Goal: Task Accomplishment & Management: Use online tool/utility

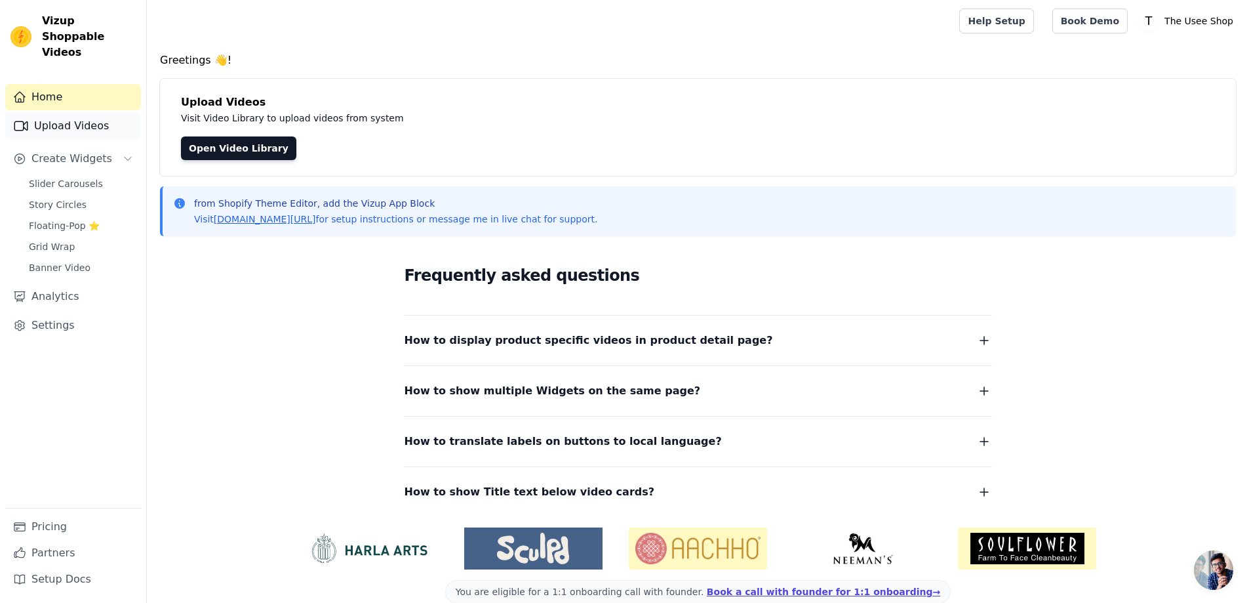
click at [113, 121] on link "Upload Videos" at bounding box center [73, 126] width 136 height 26
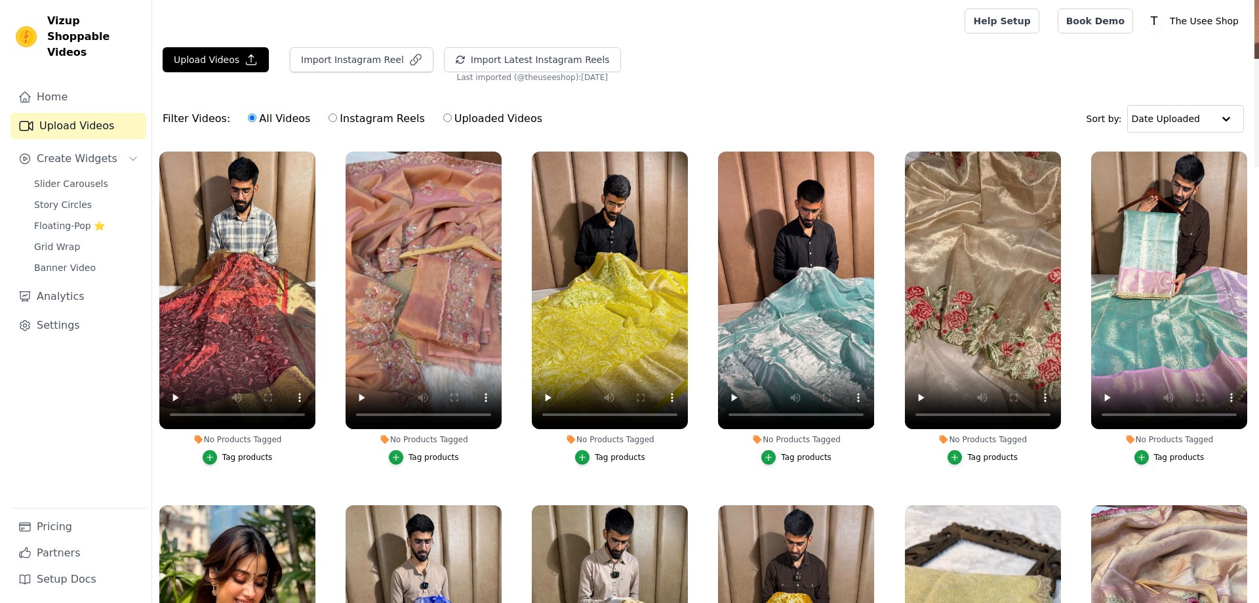
scroll to position [262, 0]
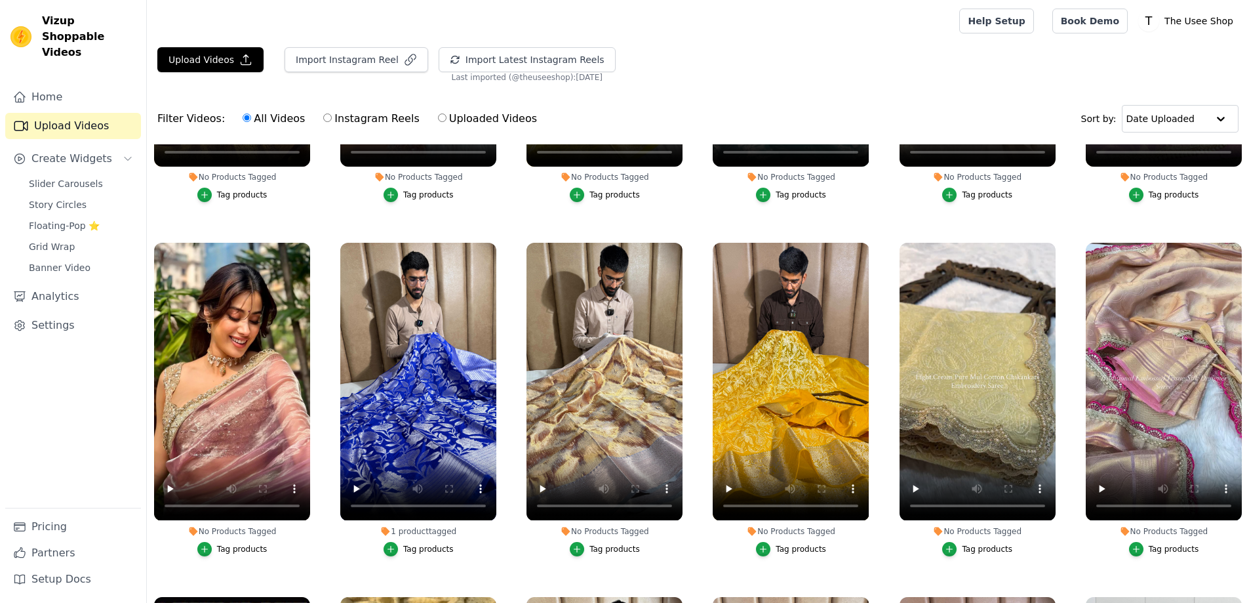
click at [969, 544] on div "Tag products" at bounding box center [987, 549] width 50 height 10
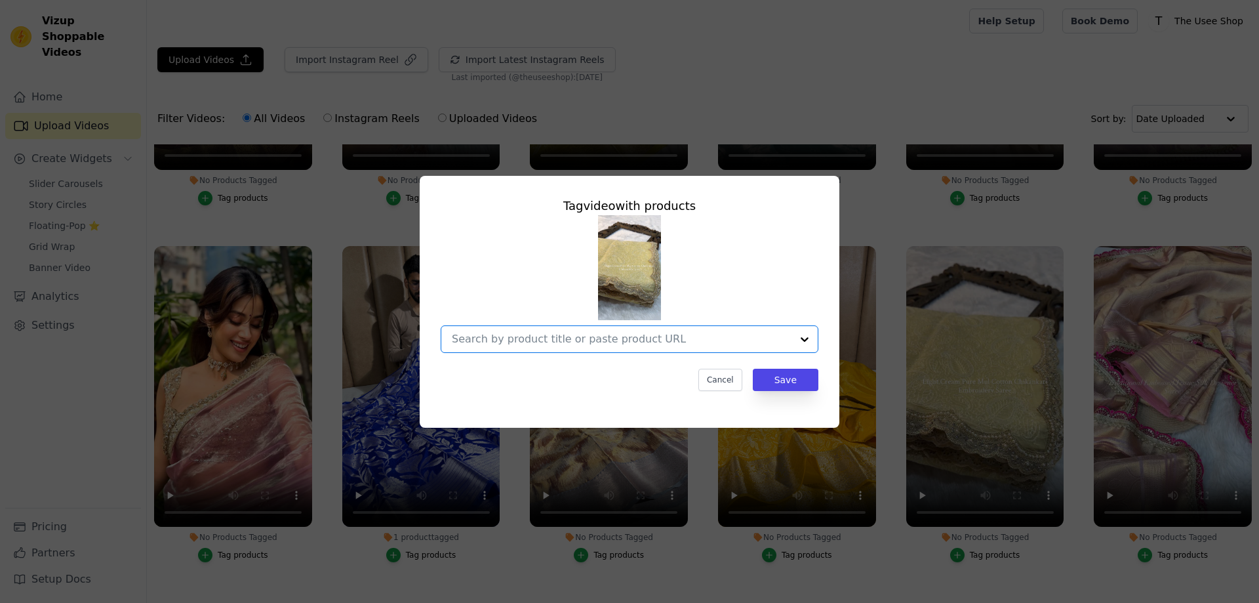
click at [530, 342] on input "No Products Tagged Tag video with products Option undefined, selected. Select i…" at bounding box center [622, 338] width 340 height 12
type input "MCS-06"
click at [479, 344] on input "MCS-06" at bounding box center [622, 338] width 340 height 12
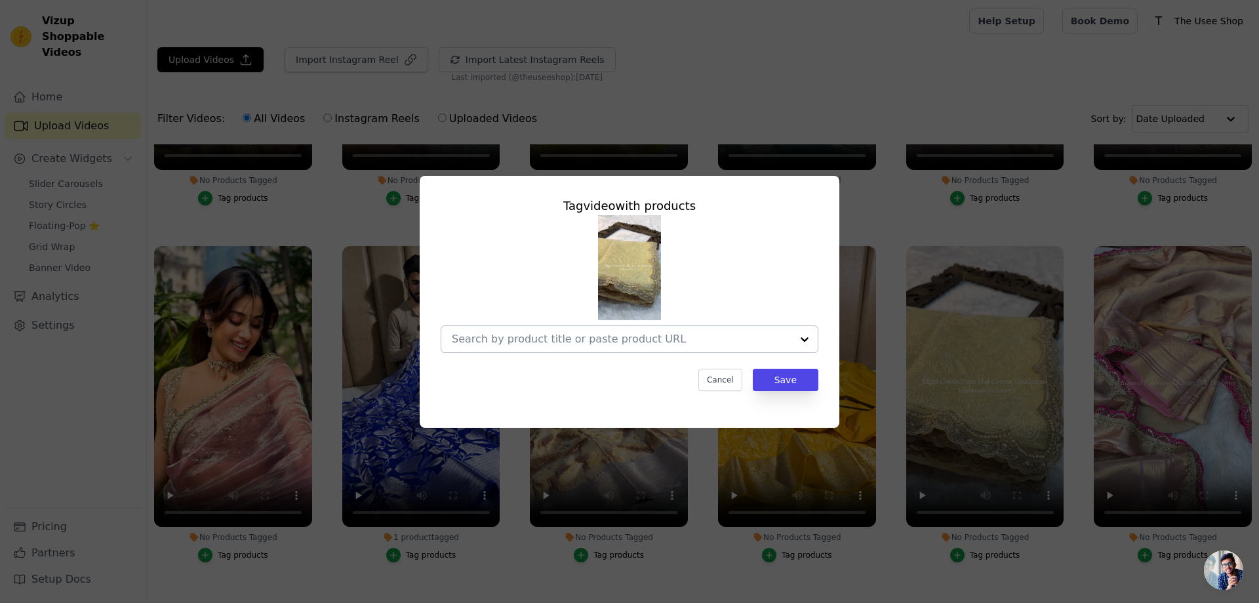
click at [638, 331] on div at bounding box center [622, 339] width 340 height 26
paste input "[URL][DOMAIN_NAME]"
type input "[URL][DOMAIN_NAME]"
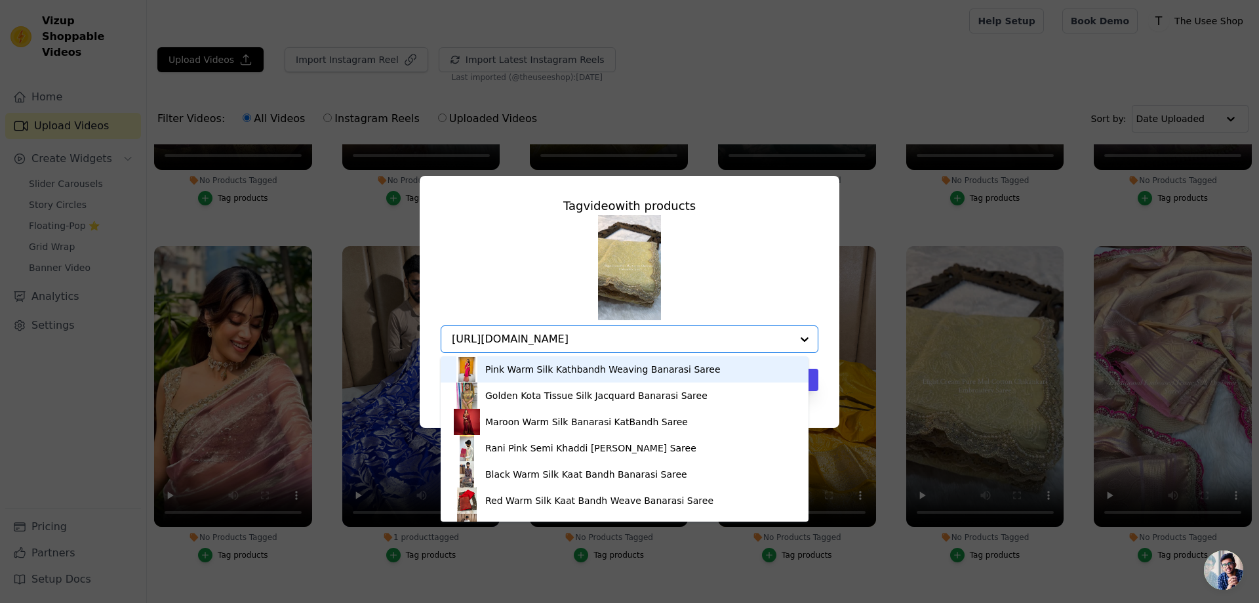
scroll to position [0, 181]
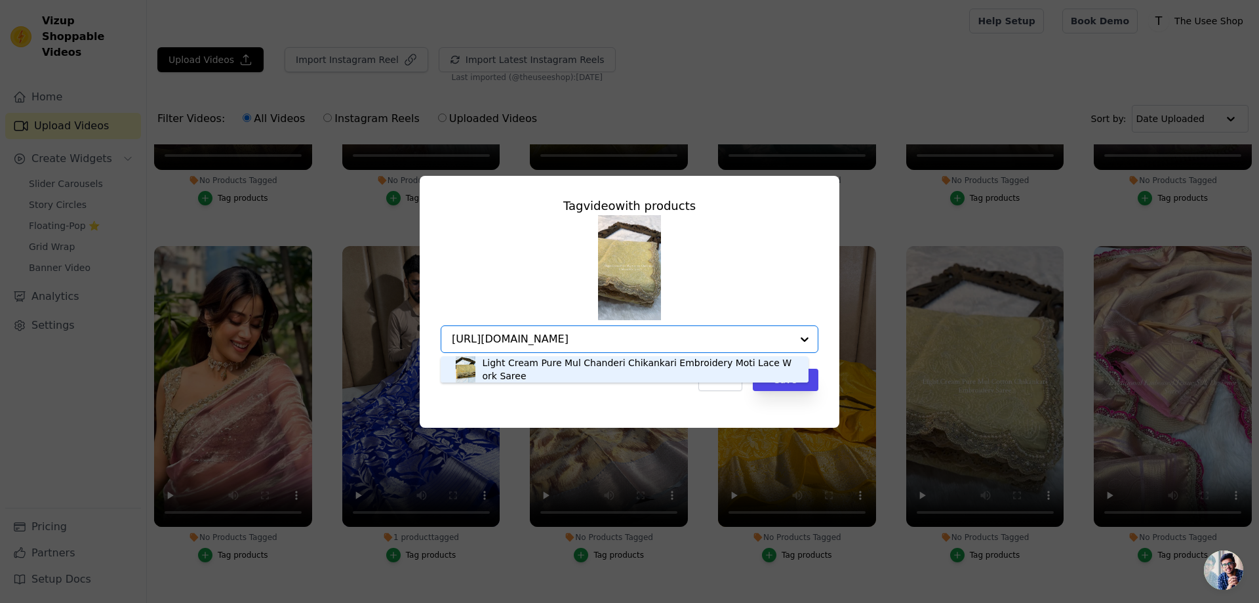
click at [579, 368] on div "Light Cream Pure Mul Chanderi Chikankari Embroidery Moti Lace Work Saree" at bounding box center [639, 369] width 313 height 26
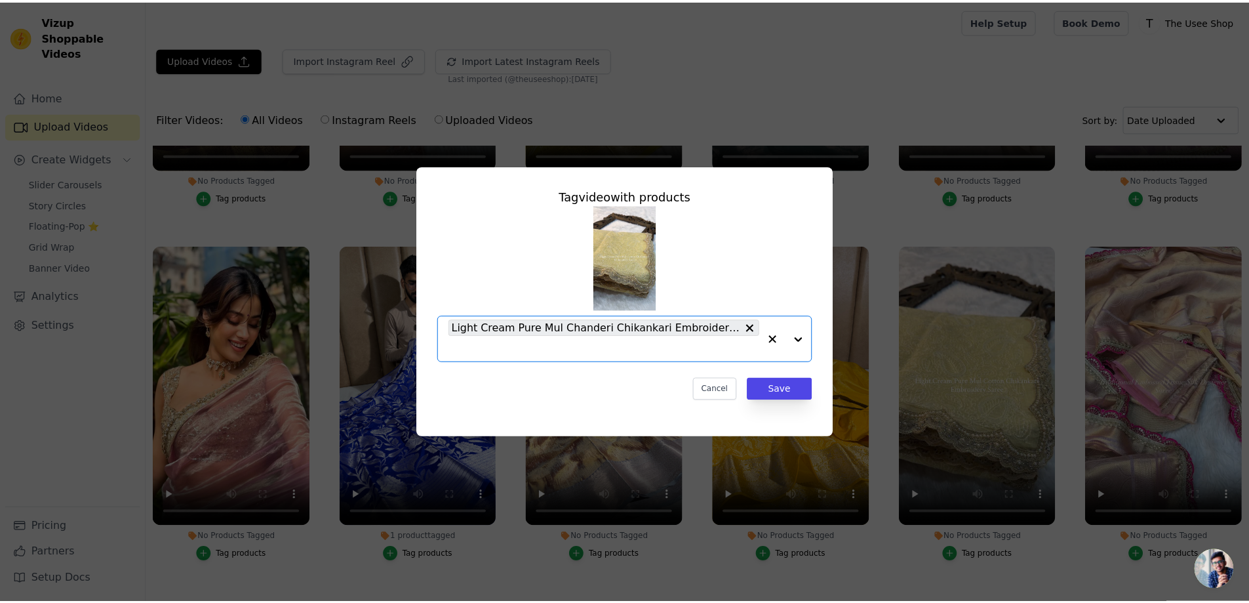
scroll to position [0, 0]
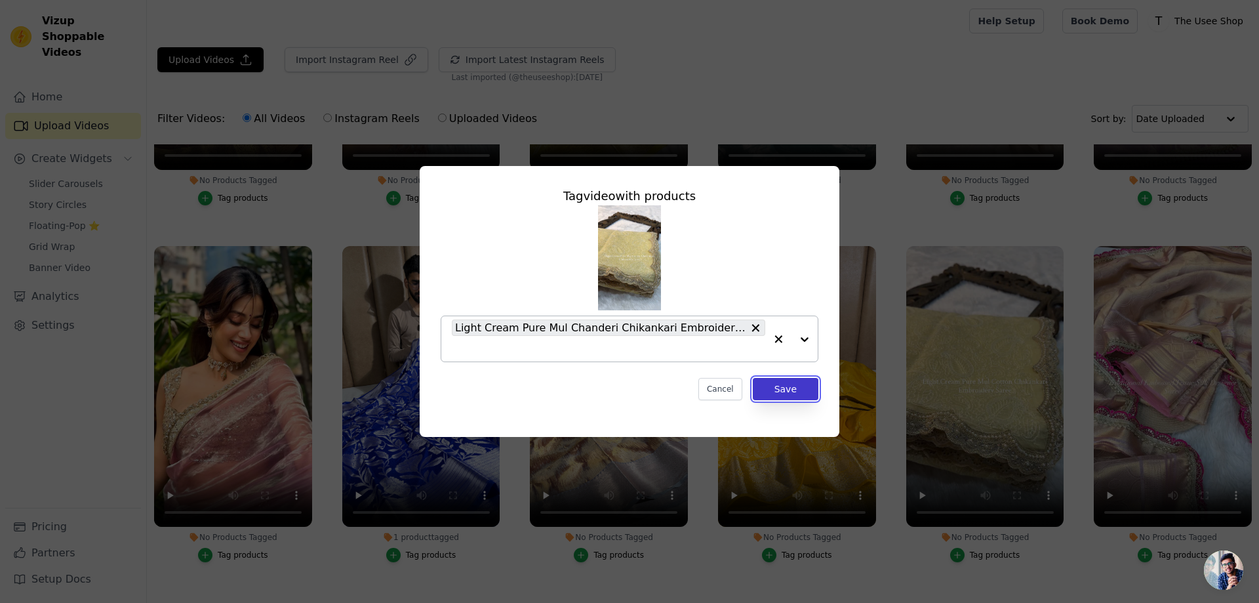
click at [783, 393] on button "Save" at bounding box center [786, 389] width 66 height 22
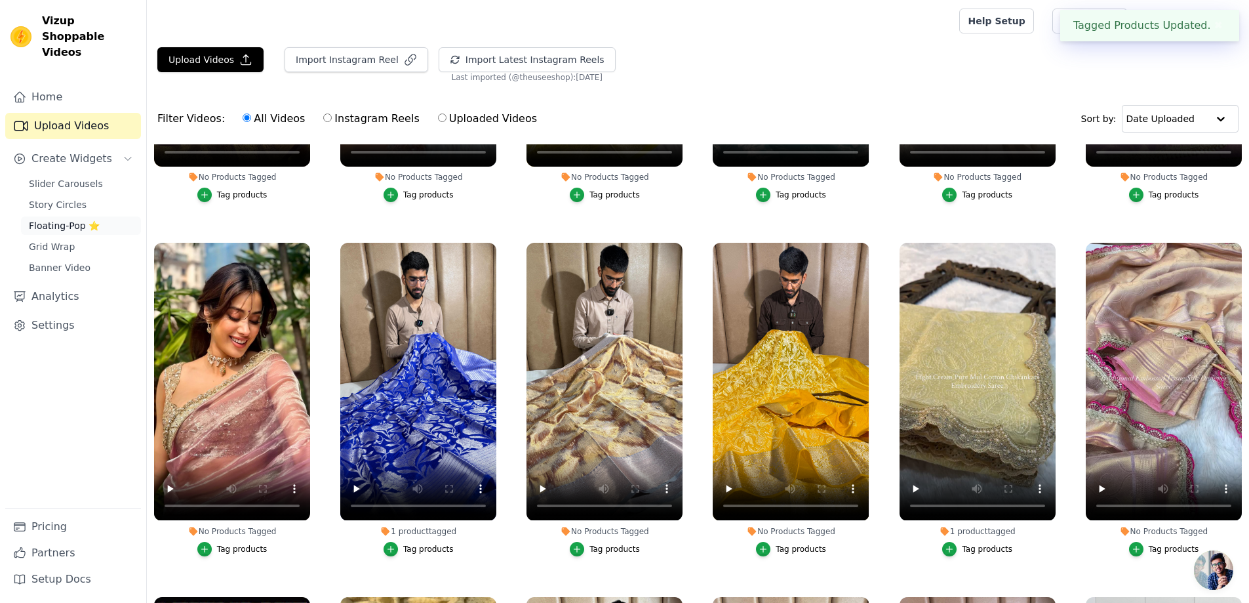
click at [82, 219] on span "Floating-Pop ⭐" at bounding box center [64, 225] width 71 height 13
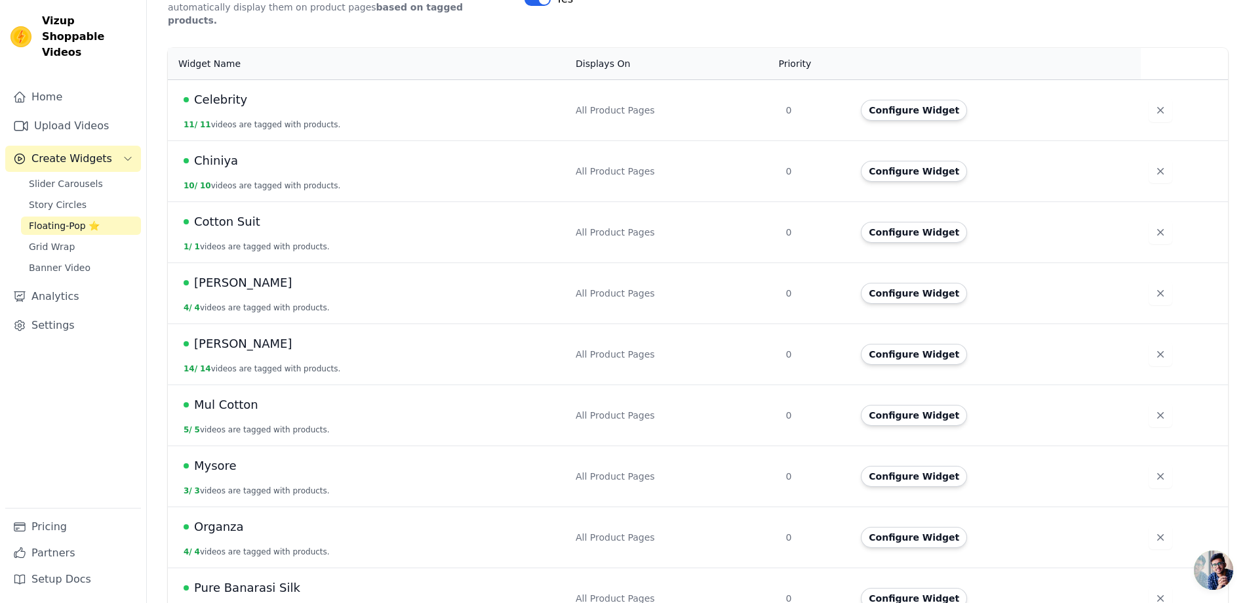
scroll to position [262, 0]
click at [914, 404] on button "Configure Widget" at bounding box center [914, 414] width 106 height 21
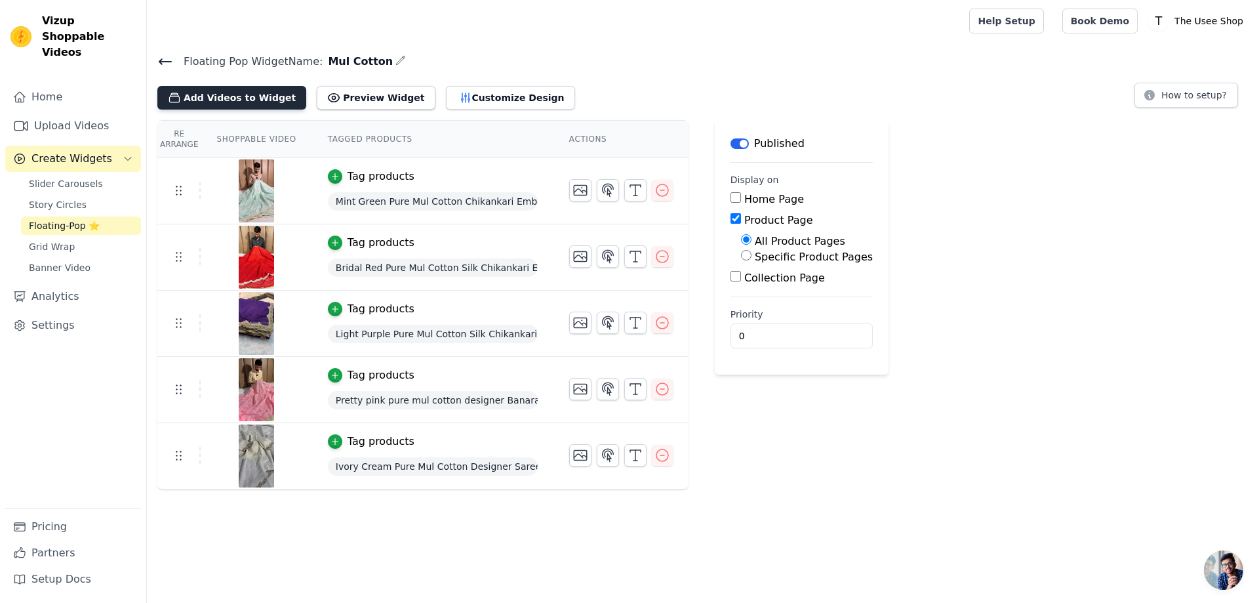
click at [242, 98] on button "Add Videos to Widget" at bounding box center [231, 98] width 149 height 24
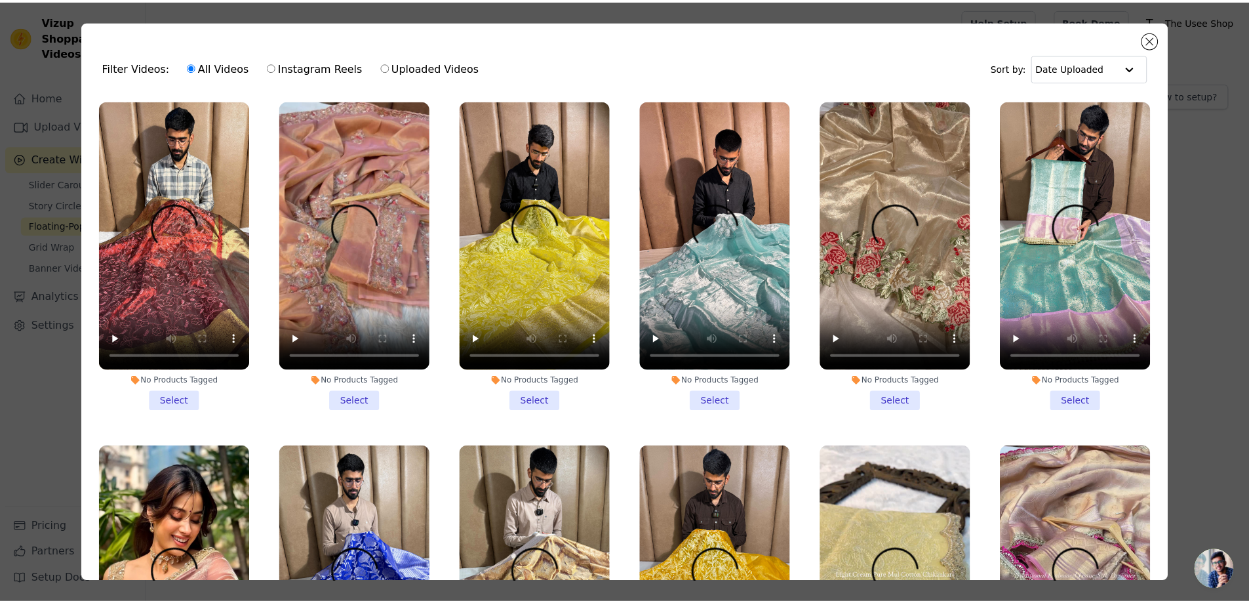
scroll to position [262, 0]
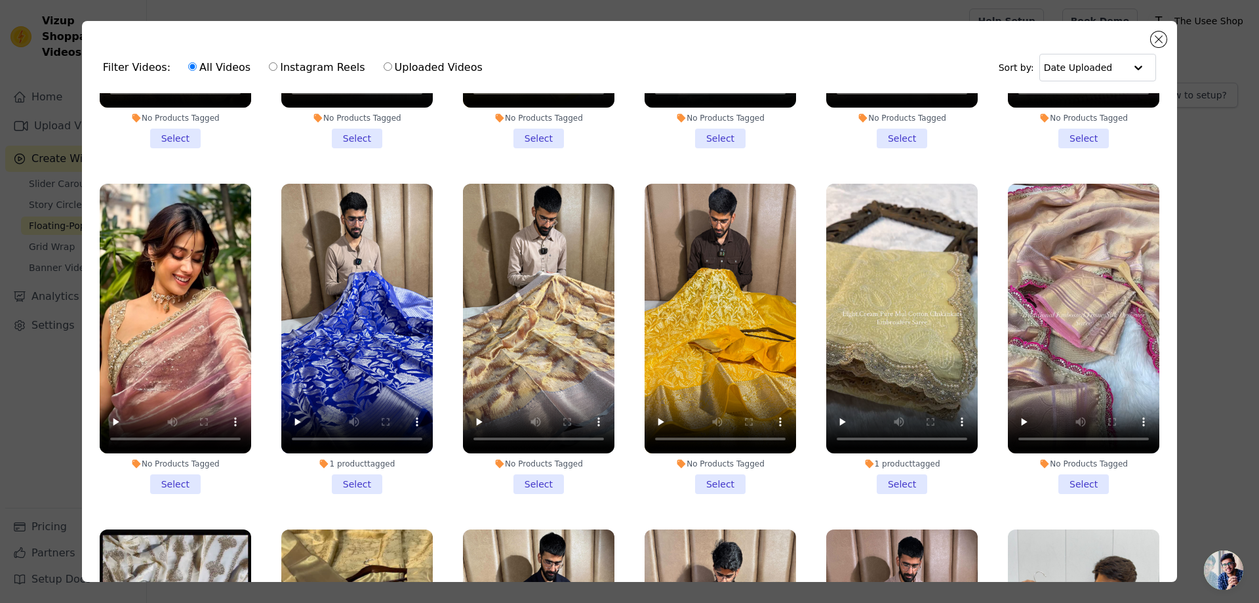
click at [897, 472] on li "1 product tagged Select" at bounding box center [901, 339] width 151 height 310
click at [0, 0] on input "1 product tagged Select" at bounding box center [0, 0] width 0 height 0
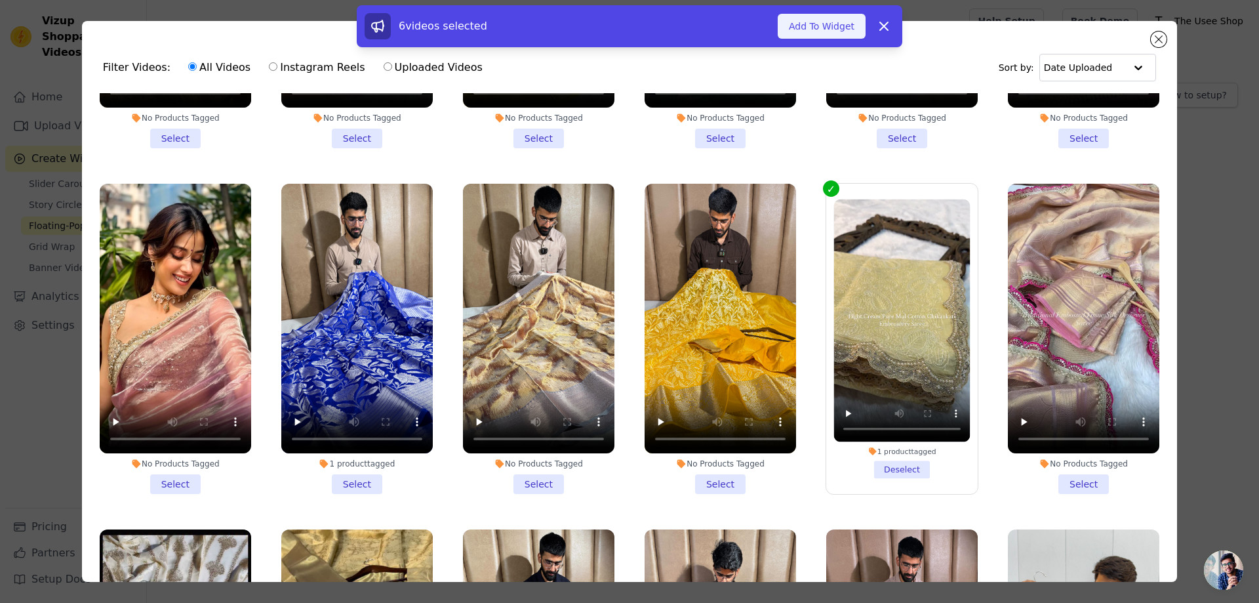
click at [829, 27] on button "Add To Widget" at bounding box center [822, 26] width 88 height 25
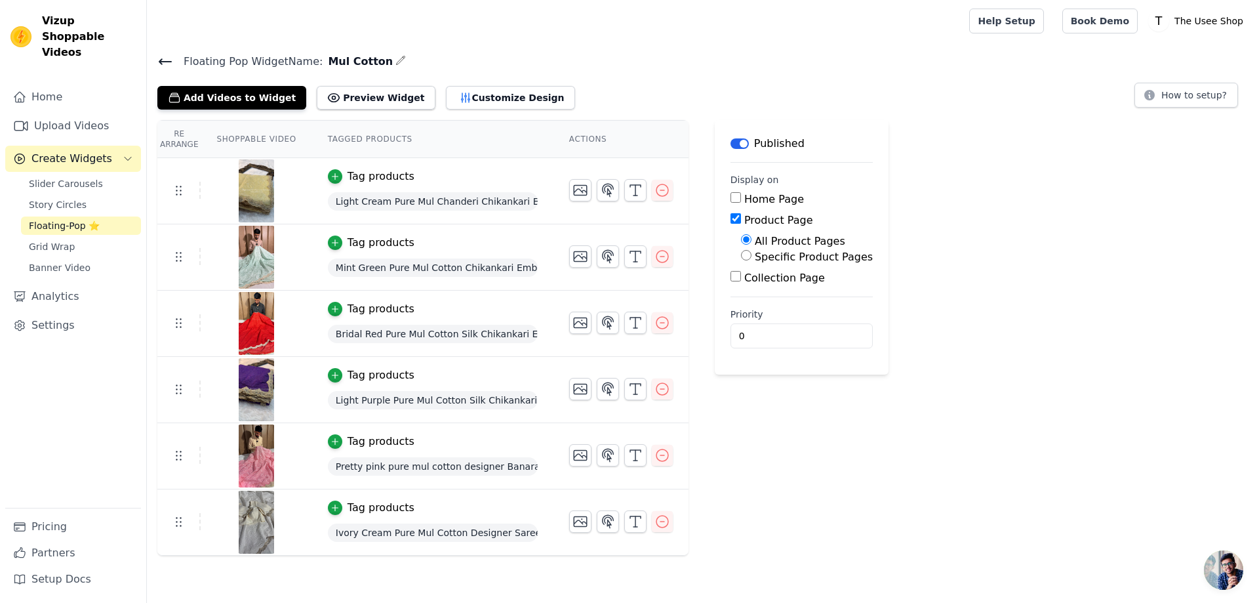
click at [156, 66] on div "Floating Pop Widget Name: Mul Cotton Add Videos to Widget Preview Widget Custom…" at bounding box center [703, 80] width 1112 height 57
click at [163, 56] on icon at bounding box center [165, 62] width 16 height 16
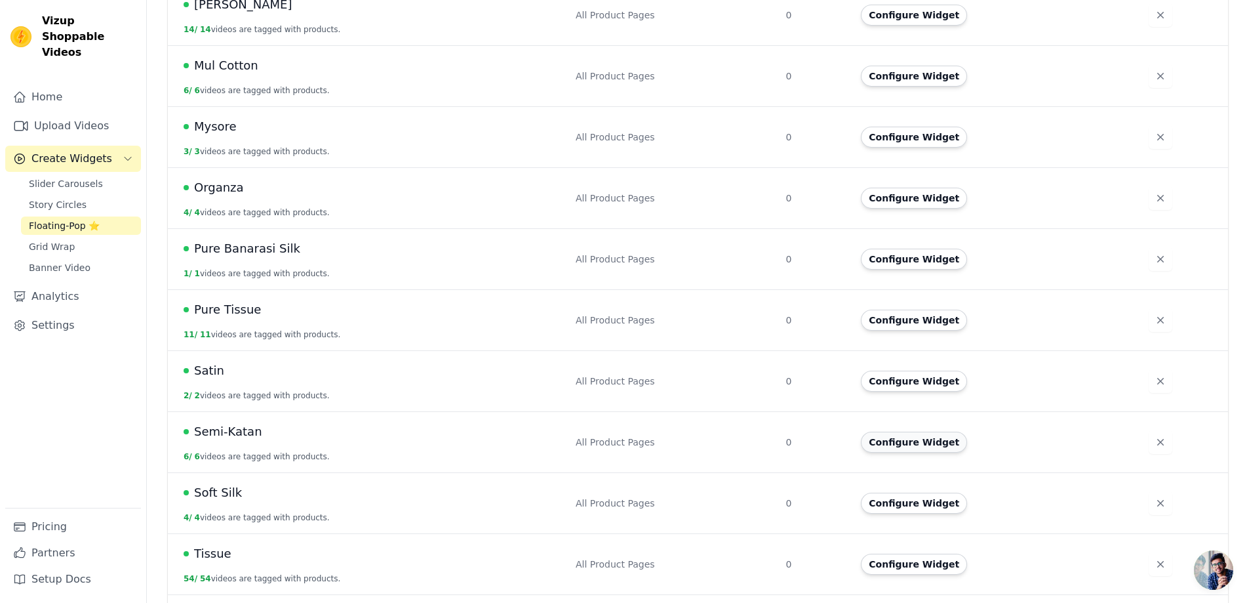
scroll to position [645, 0]
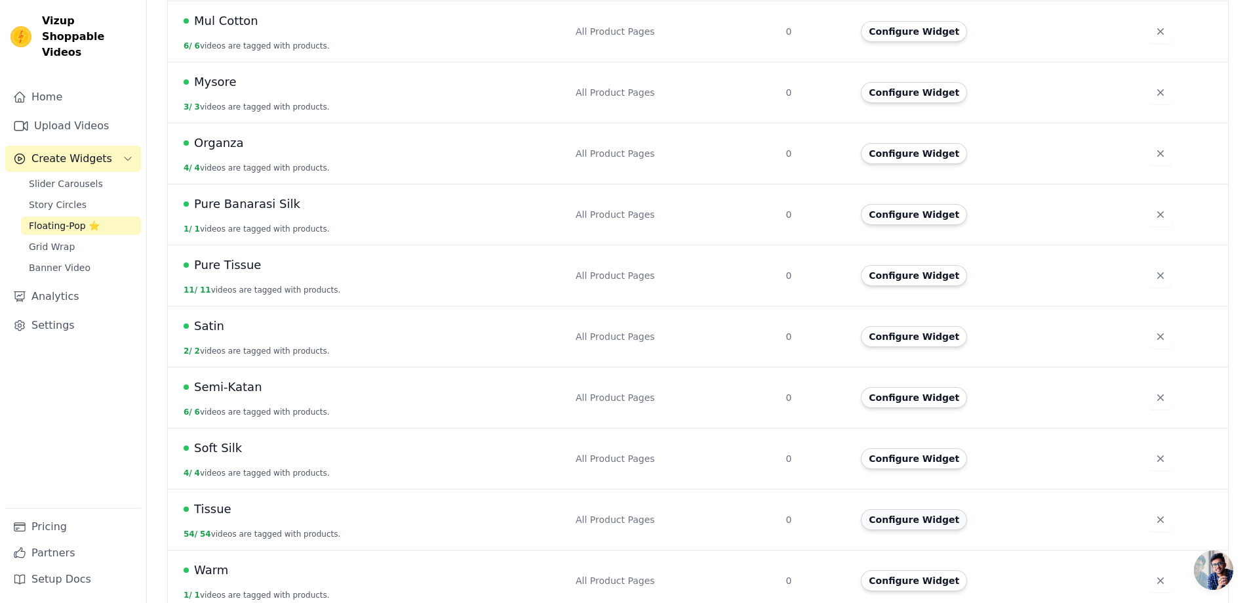
click at [951, 509] on button "Configure Widget" at bounding box center [914, 519] width 106 height 21
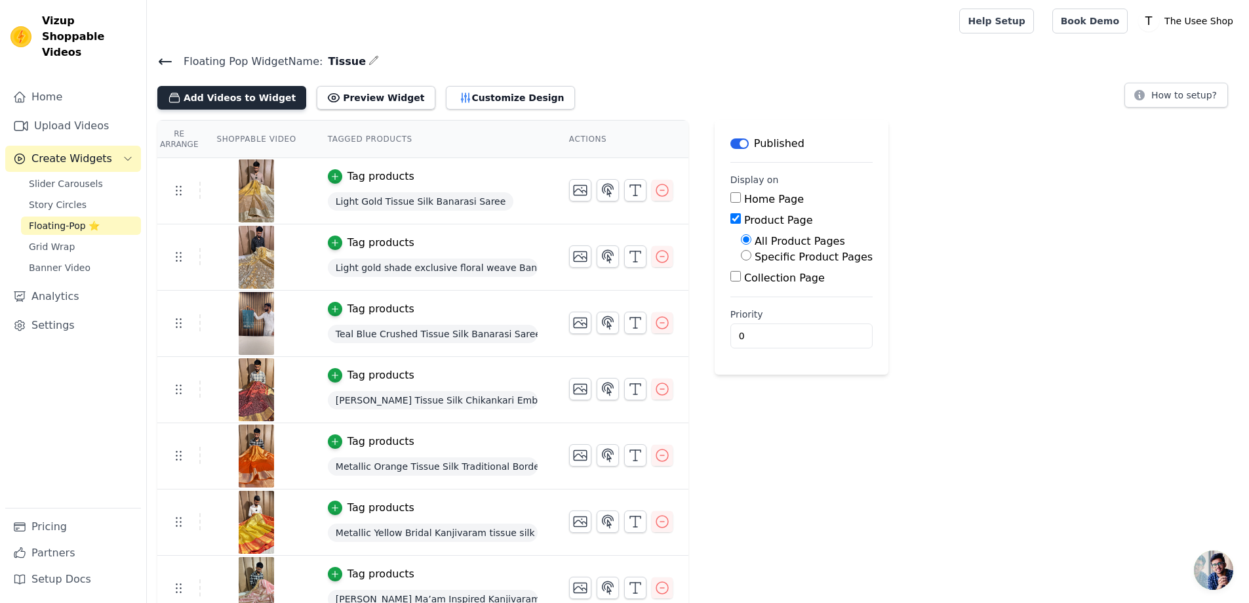
click at [257, 94] on button "Add Videos to Widget" at bounding box center [231, 98] width 149 height 24
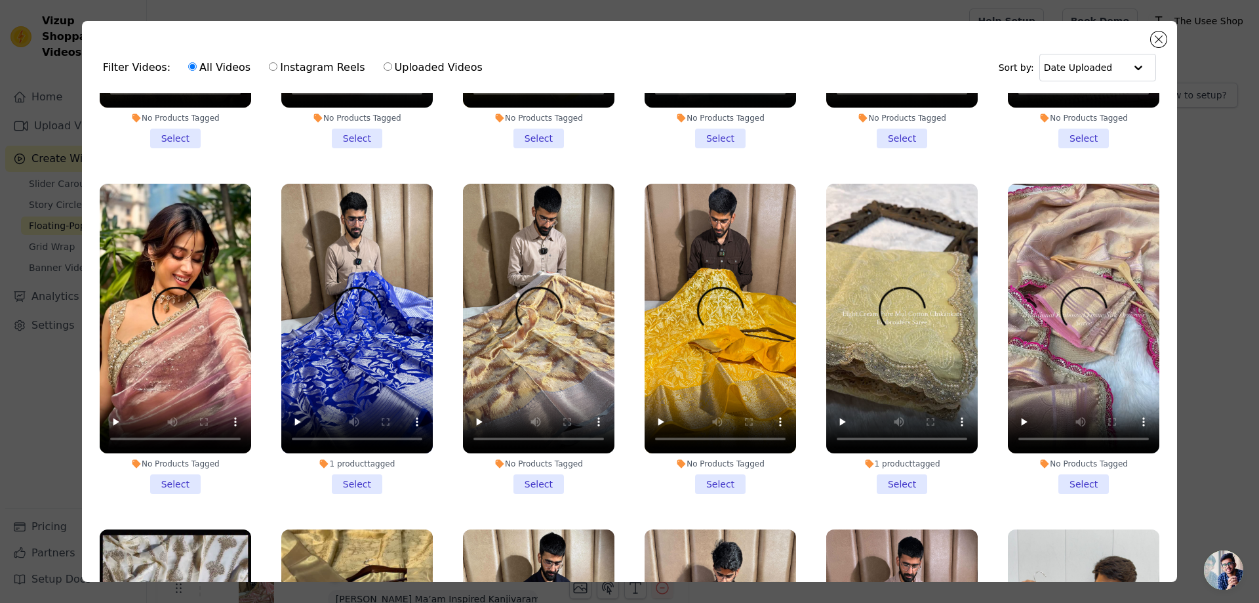
scroll to position [525, 0]
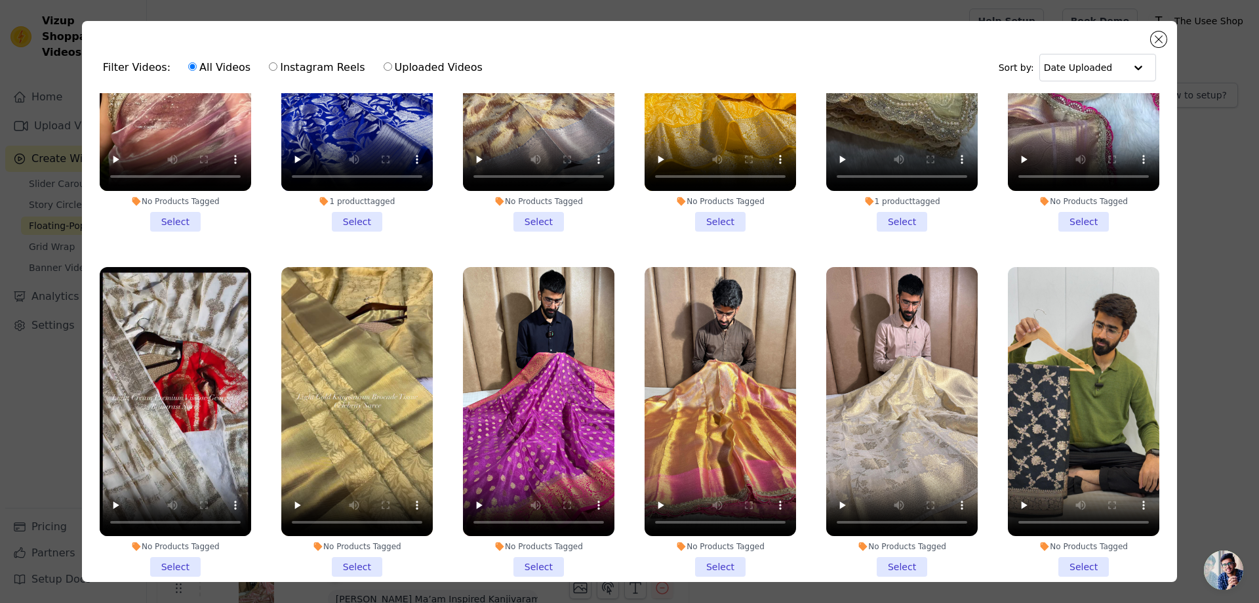
click at [539, 210] on li "No Products Tagged Select" at bounding box center [538, 76] width 151 height 310
click at [0, 0] on input "No Products Tagged Select" at bounding box center [0, 0] width 0 height 0
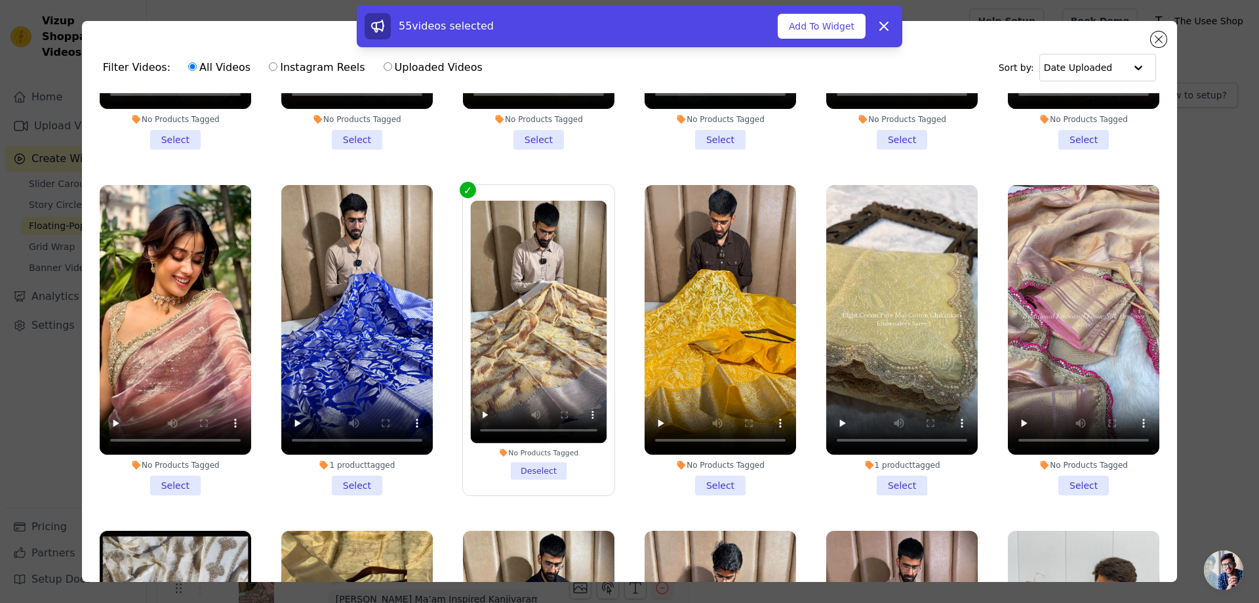
scroll to position [262, 0]
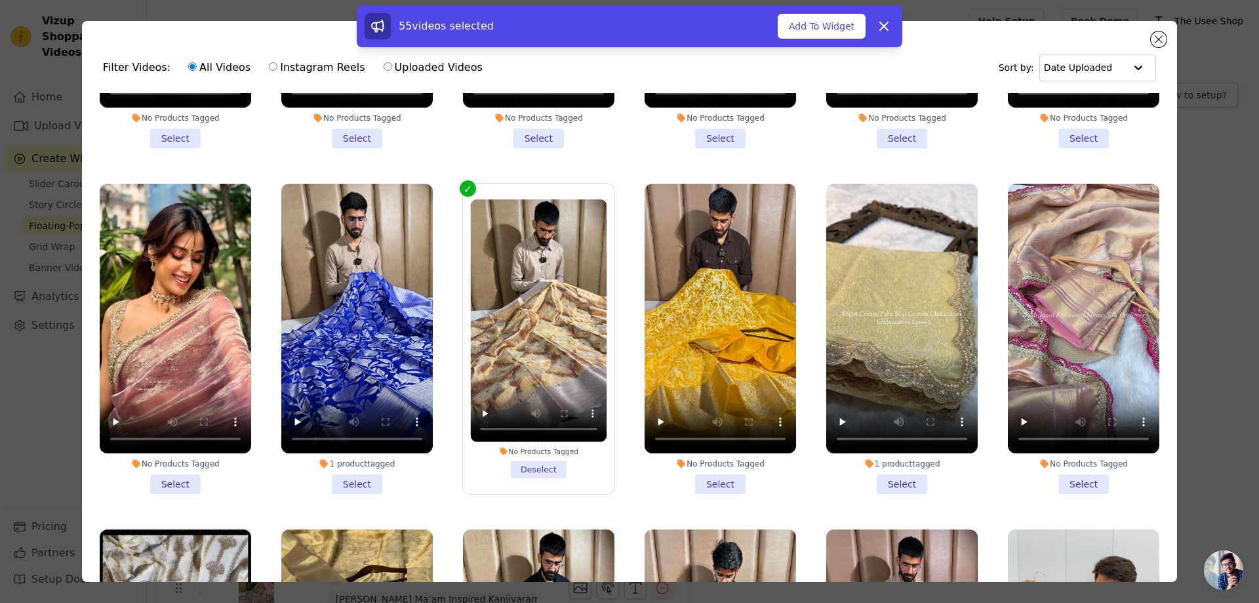
click at [1081, 481] on li "No Products Tagged Select" at bounding box center [1083, 339] width 151 height 310
click at [0, 0] on input "No Products Tagged Select" at bounding box center [0, 0] width 0 height 0
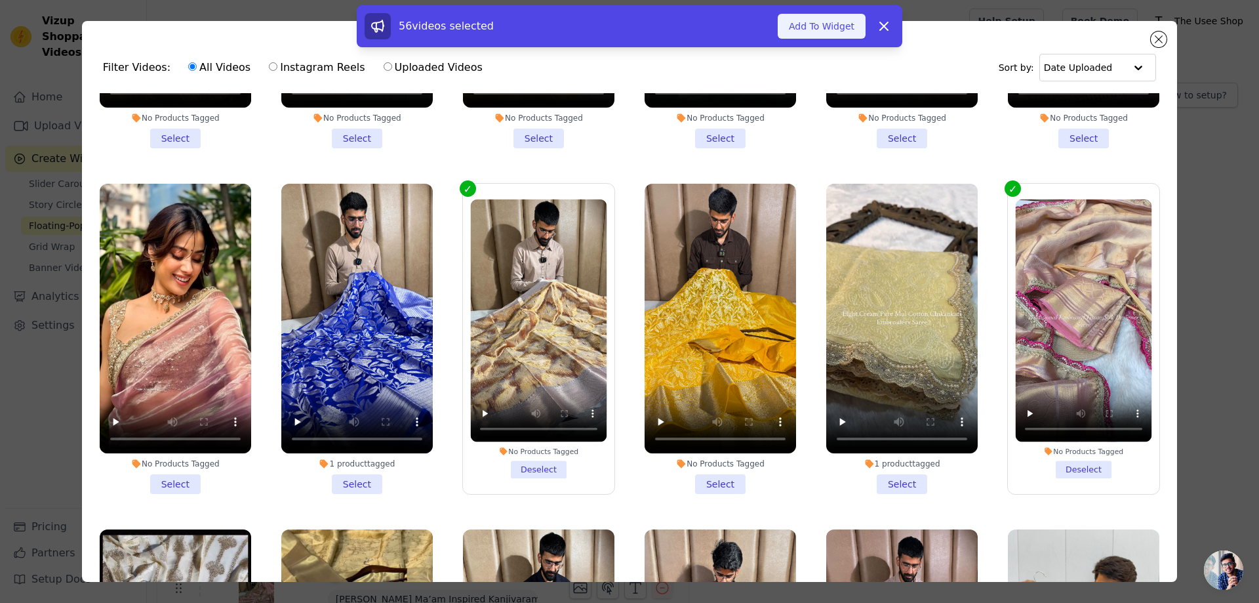
click at [820, 27] on button "Add To Widget" at bounding box center [822, 26] width 88 height 25
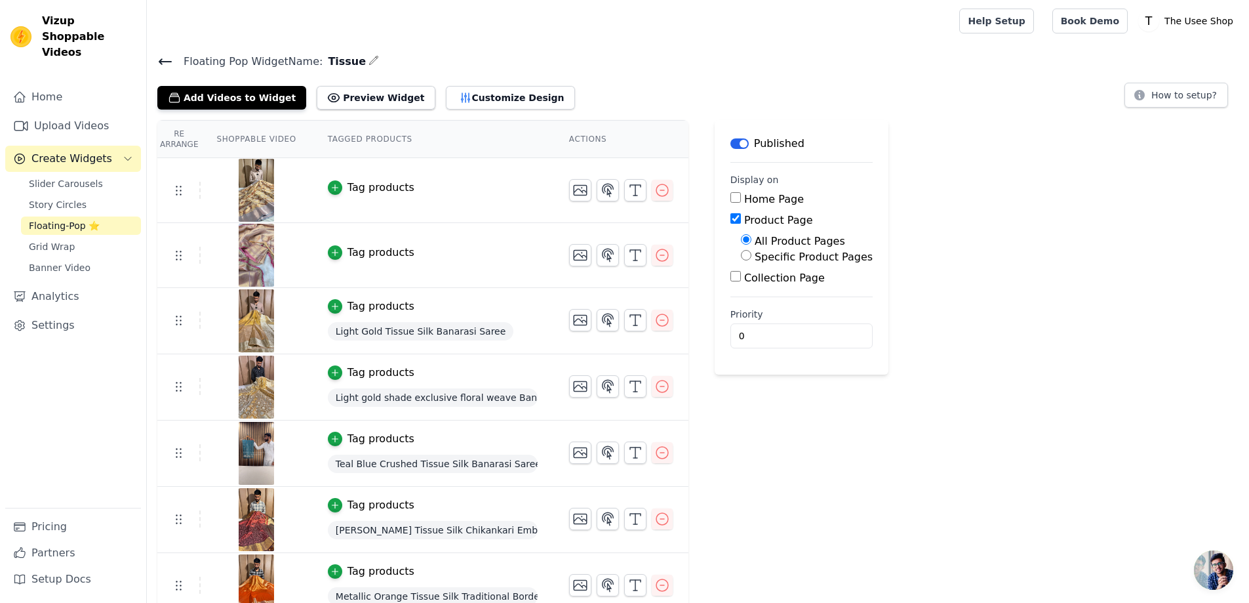
click at [357, 189] on div "Tag products" at bounding box center [381, 188] width 67 height 16
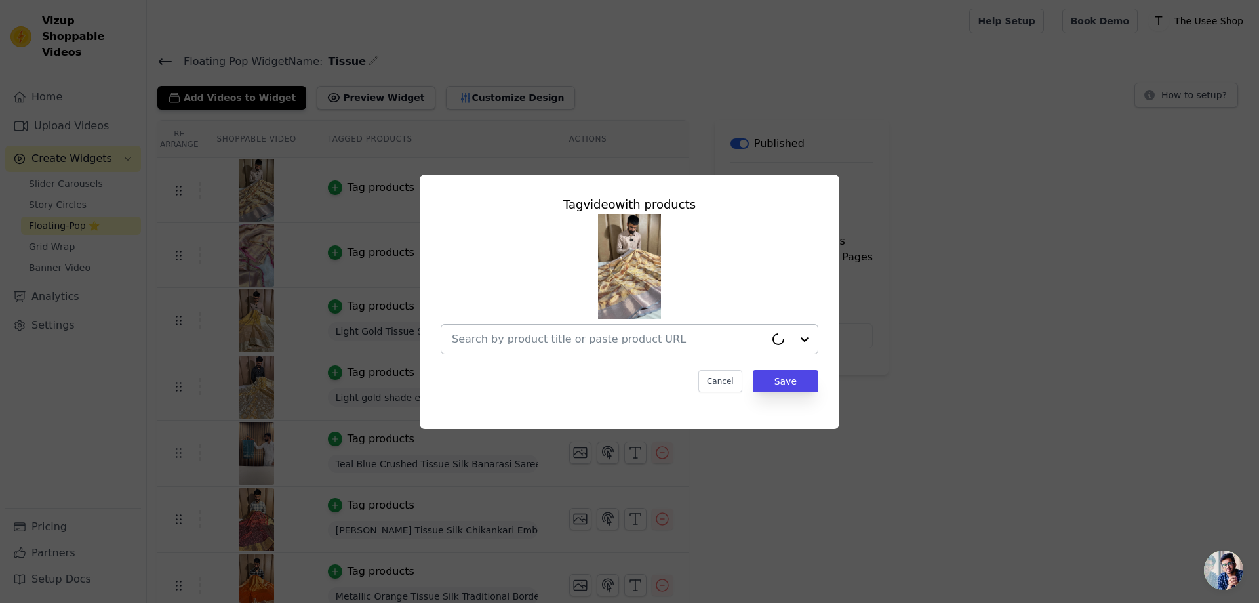
click at [510, 346] on input "text" at bounding box center [608, 339] width 313 height 16
paste input "[URL][DOMAIN_NAME]"
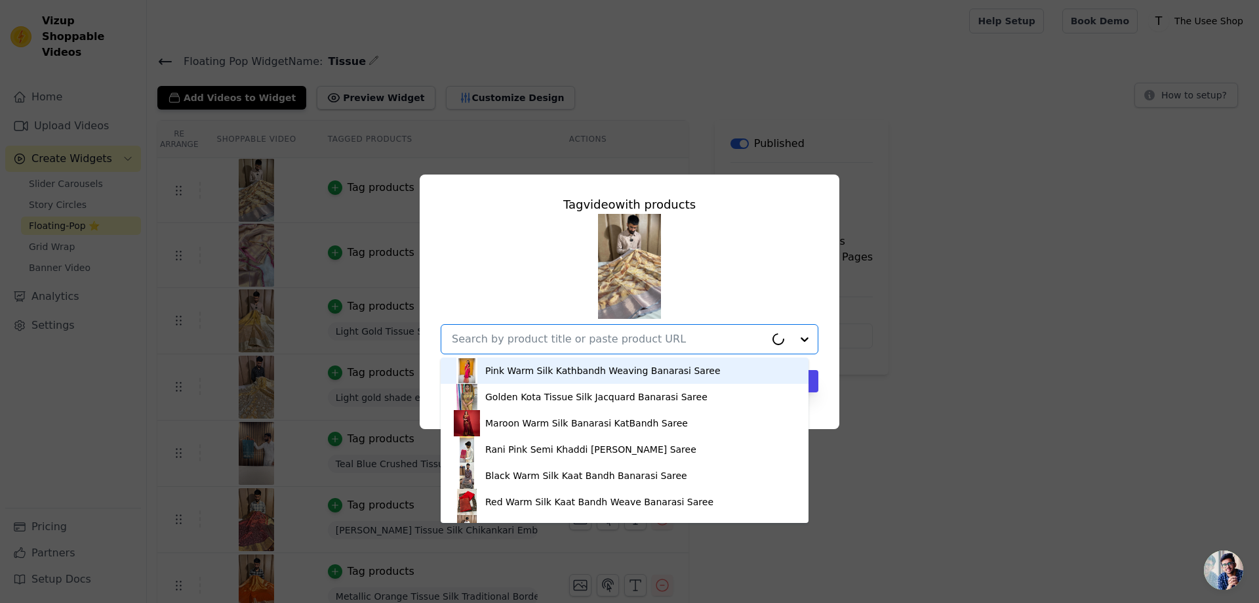
type input "[URL][DOMAIN_NAME]"
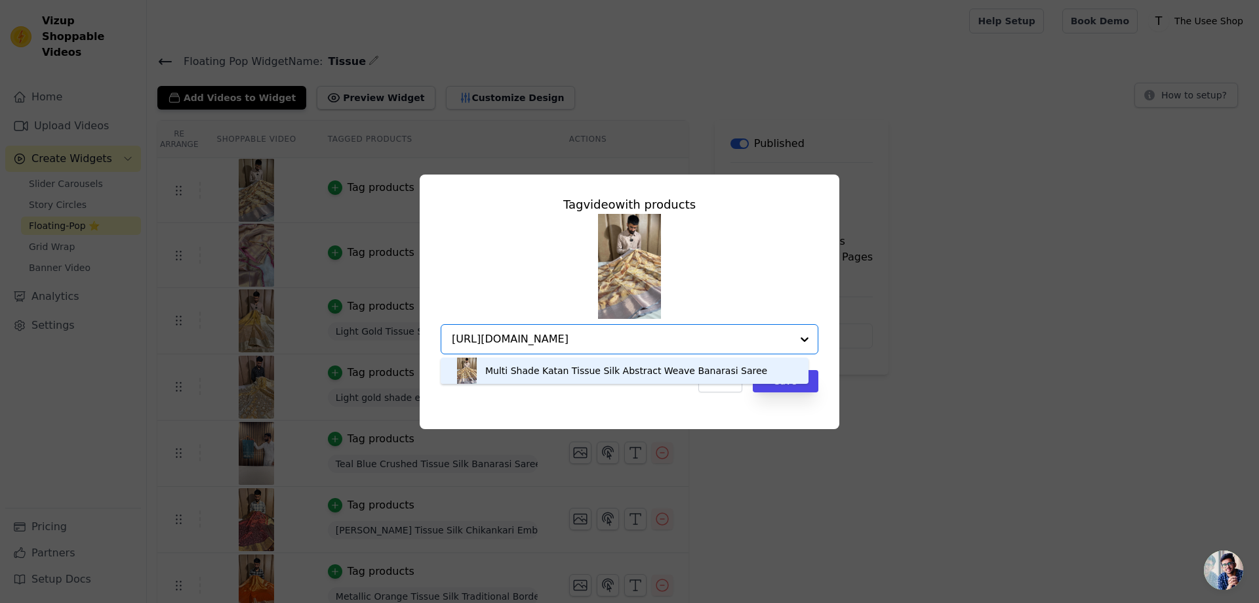
click at [605, 368] on div "Multi Shade Katan Tissue Silk Abstract Weave Banarasi Saree" at bounding box center [626, 370] width 282 height 13
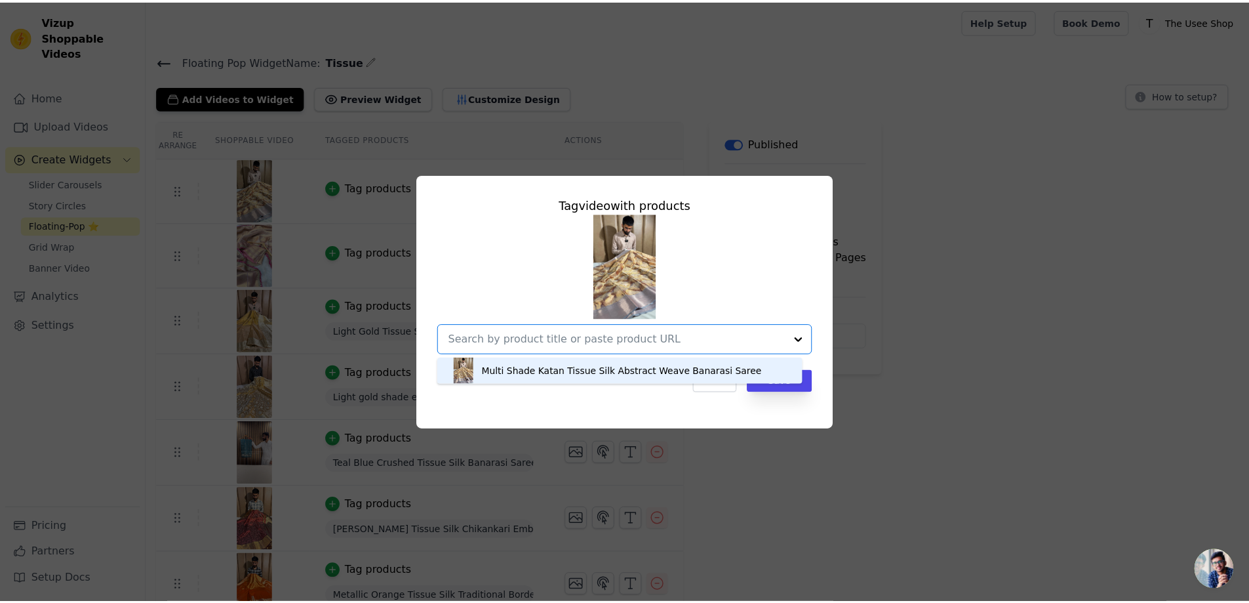
scroll to position [0, 0]
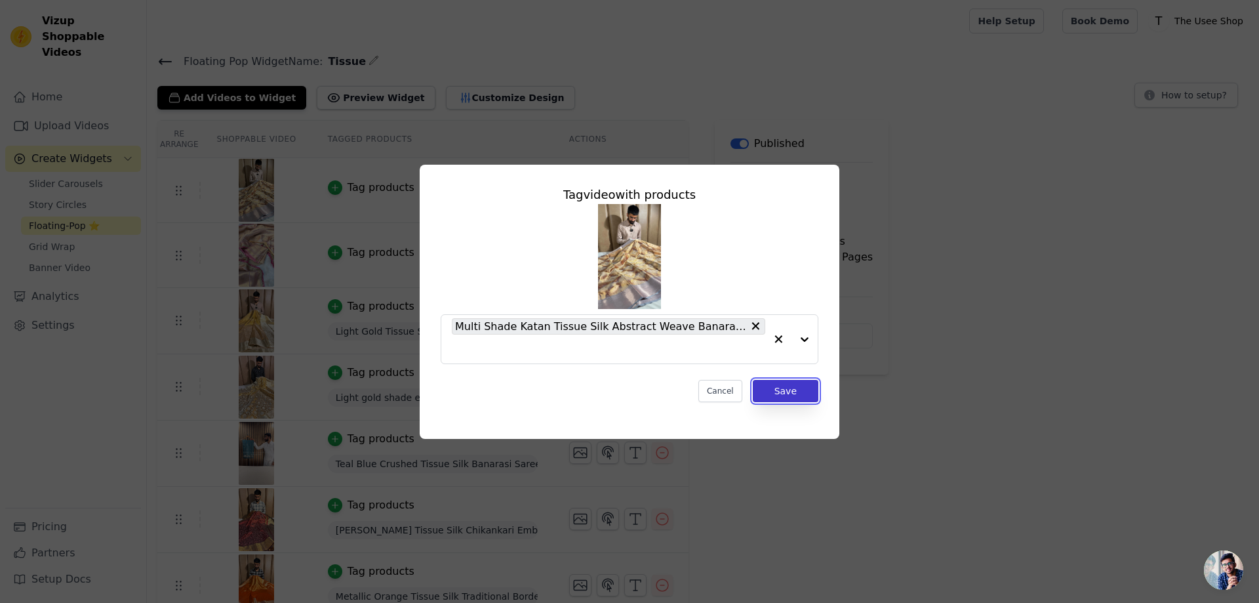
click at [786, 389] on button "Save" at bounding box center [786, 391] width 66 height 22
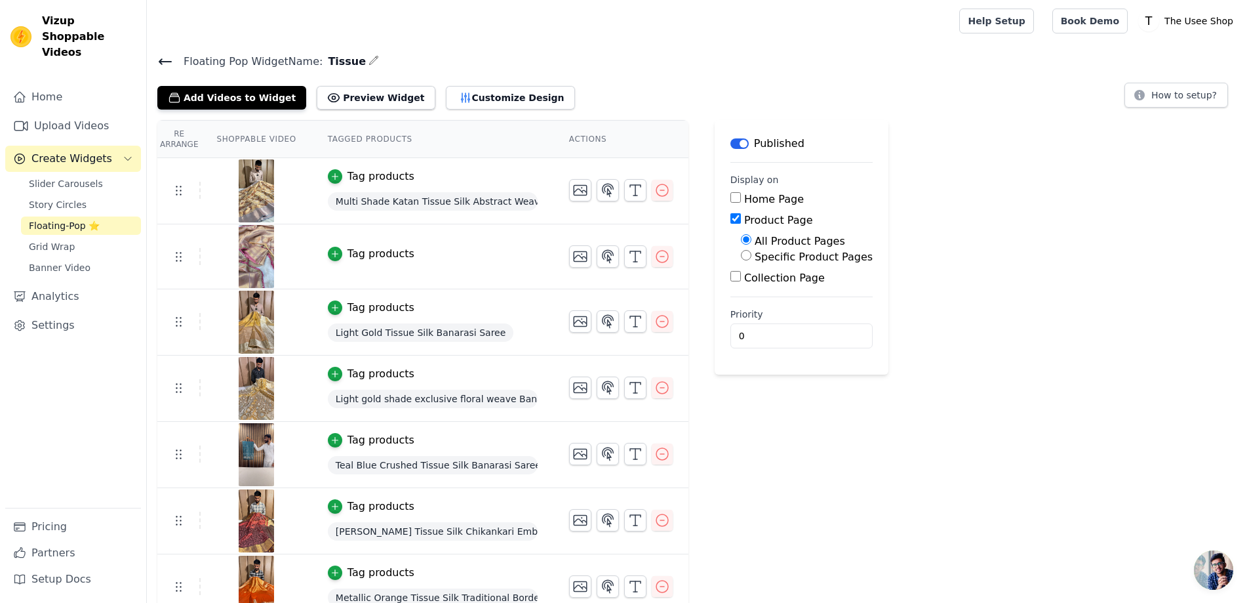
click at [358, 250] on div "Tag products" at bounding box center [381, 254] width 67 height 16
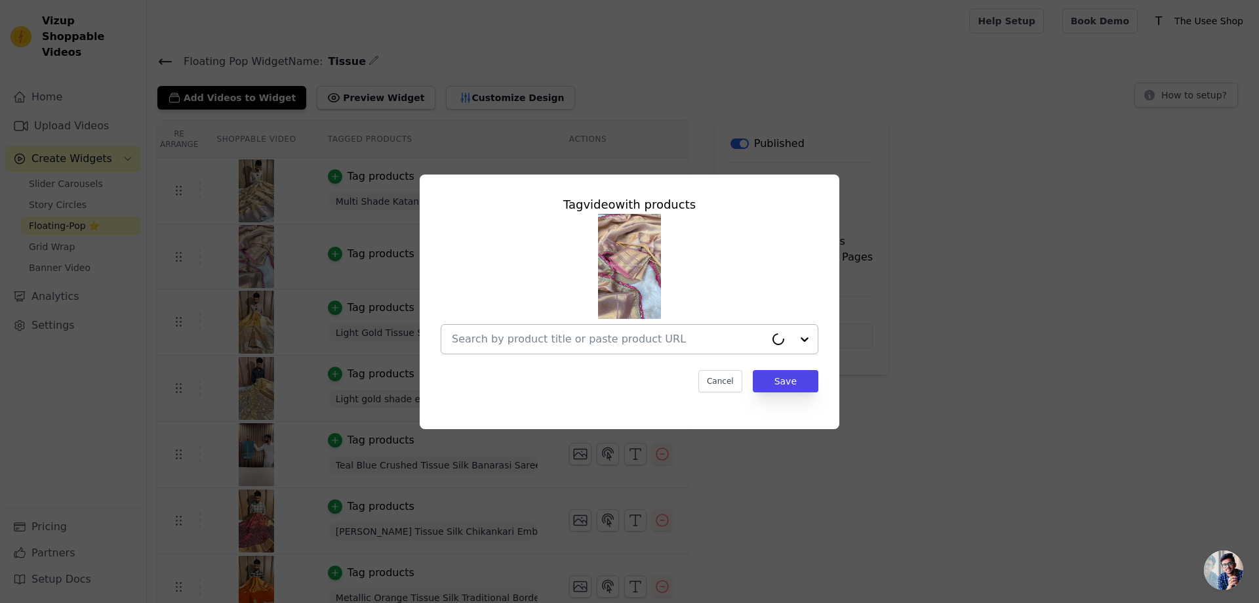
click at [552, 335] on input "text" at bounding box center [608, 339] width 313 height 16
paste input "Dual Shaded Tissue Silk Designer Lace Work Banarasi Saree"
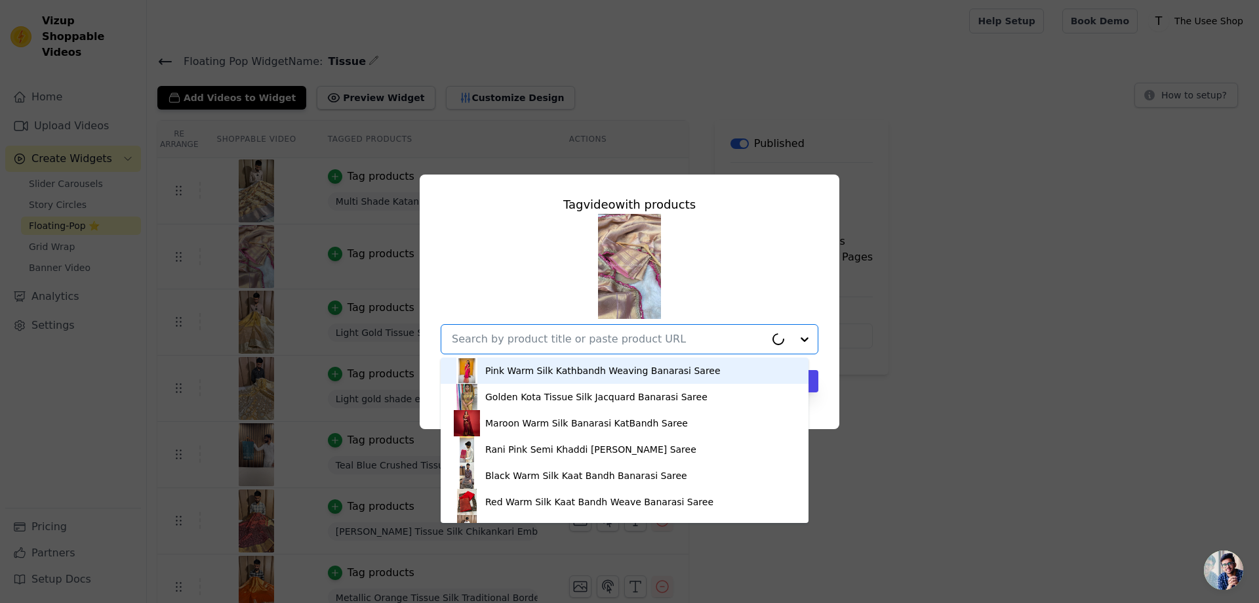
type input "Dual Shaded Tissue Silk Designer Lace Work Banarasi Saree"
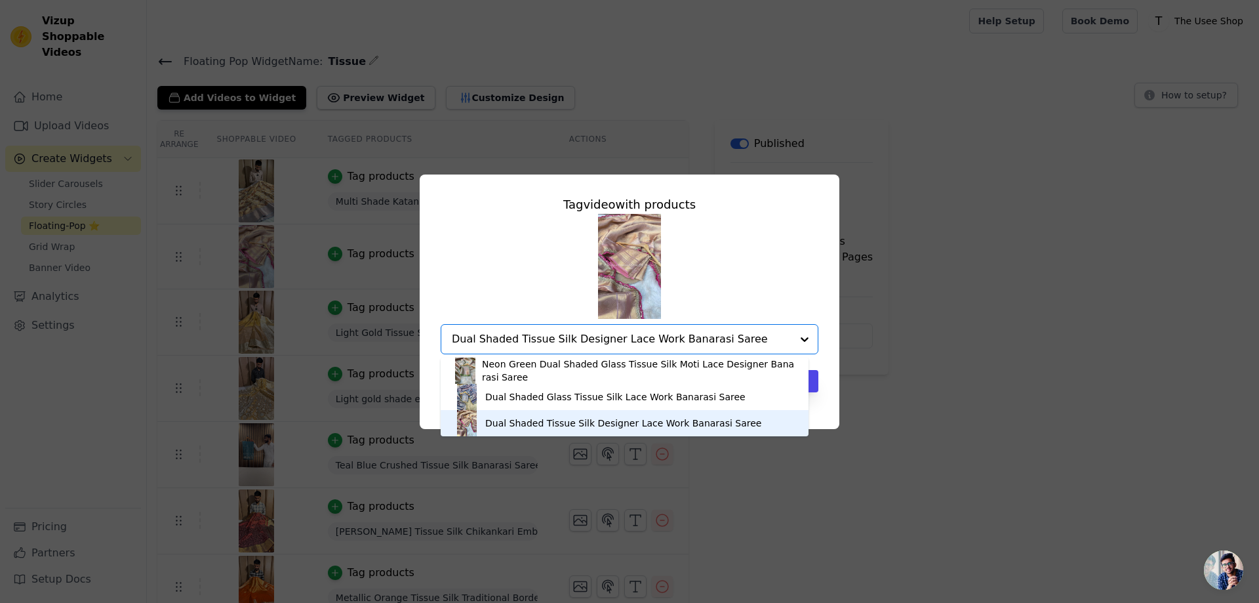
click at [562, 426] on div "Dual Shaded Tissue Silk Designer Lace Work Banarasi Saree" at bounding box center [623, 422] width 276 height 13
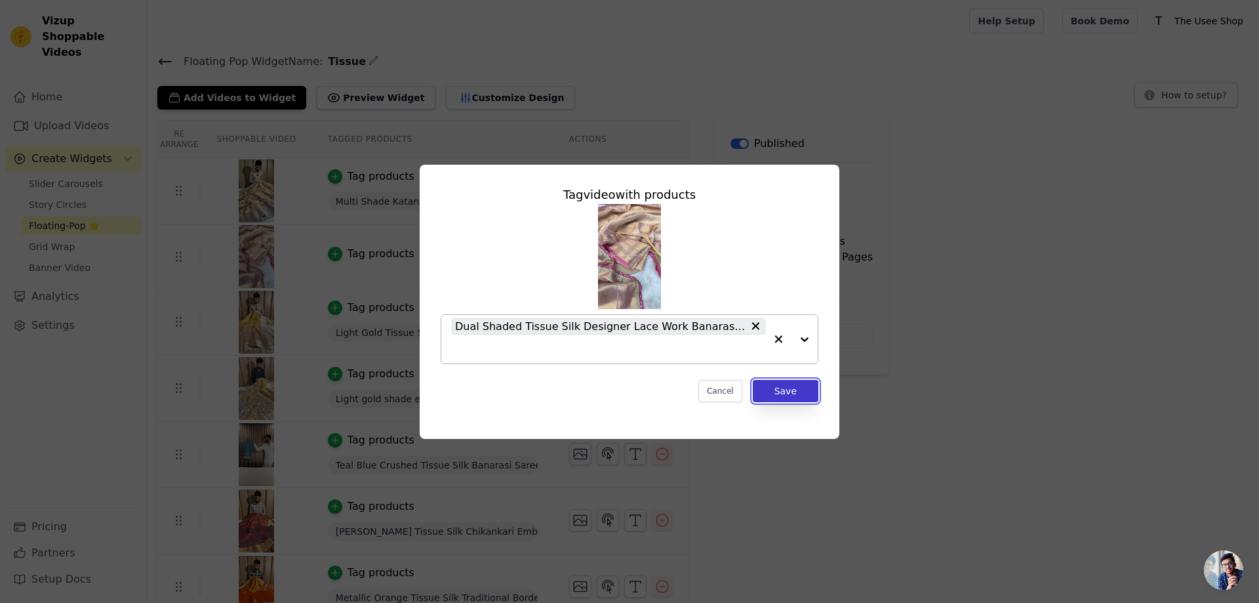
click at [770, 384] on button "Save" at bounding box center [786, 391] width 66 height 22
